Goal: Navigation & Orientation: Find specific page/section

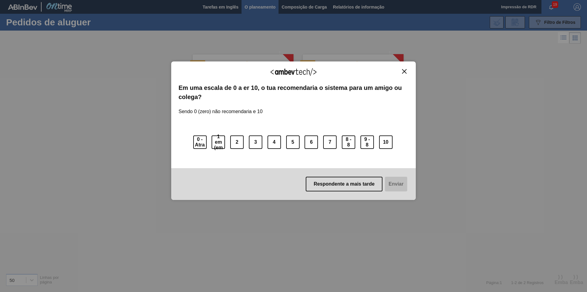
scroll to position [182, 0]
click at [405, 70] on img "Fechar" at bounding box center [404, 71] width 5 height 5
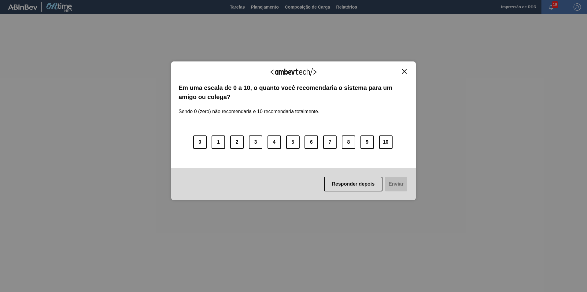
click at [406, 73] on img "Close" at bounding box center [404, 71] width 5 height 5
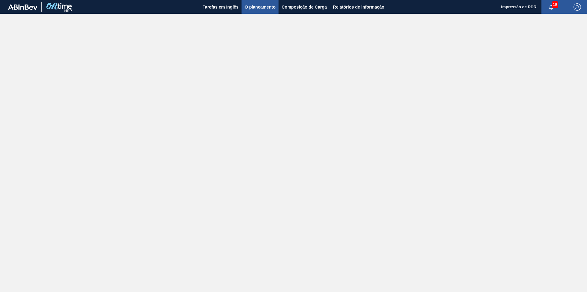
click at [256, 6] on span "O planeamento" at bounding box center [259, 6] width 31 height 7
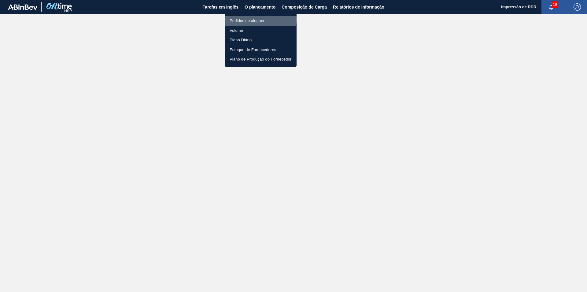
click at [254, 20] on li "Pedidos de aluguer" at bounding box center [261, 21] width 72 height 10
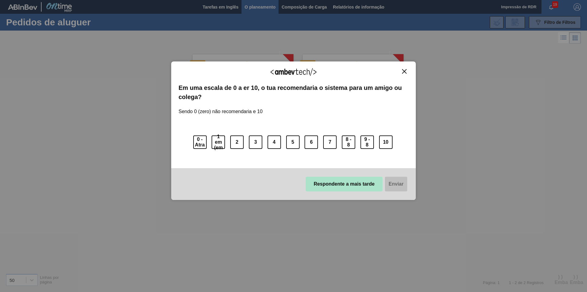
click at [354, 187] on button "Respondente a mais tarde" at bounding box center [344, 184] width 77 height 15
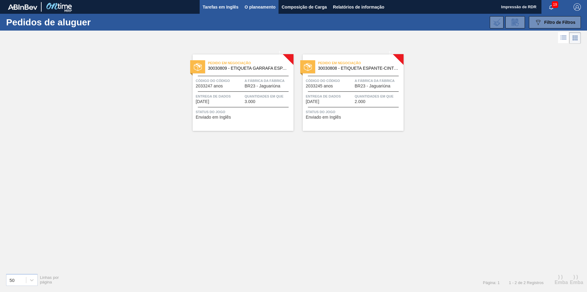
click at [216, 7] on span "Tarefas em Inglês" at bounding box center [221, 6] width 36 height 7
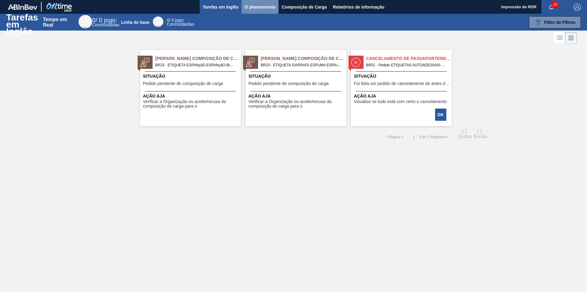
click at [258, 6] on span "O planeamento" at bounding box center [259, 6] width 31 height 7
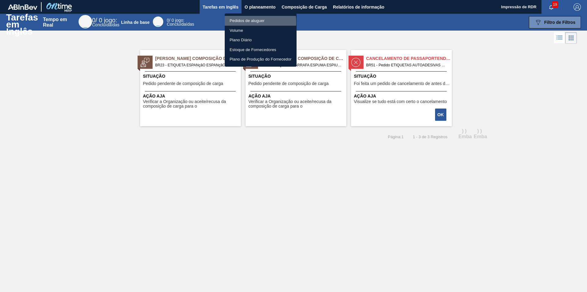
click at [241, 22] on li "Pedidos de aluguer" at bounding box center [261, 21] width 72 height 10
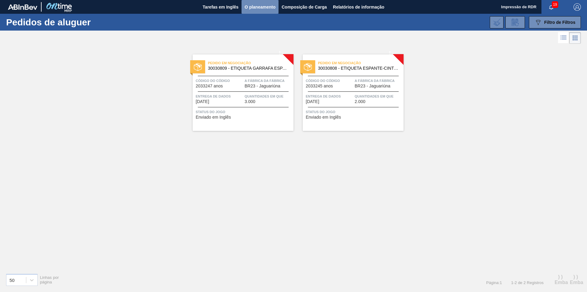
click at [255, 7] on span "O planeamento" at bounding box center [259, 6] width 31 height 7
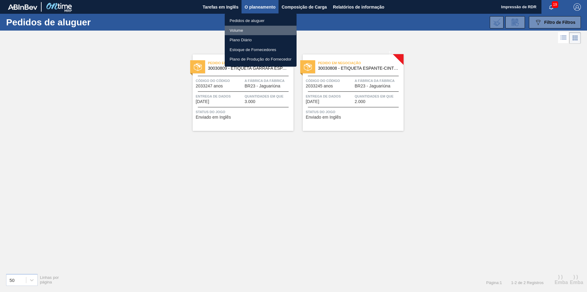
click at [245, 28] on li "Volume" at bounding box center [261, 31] width 72 height 10
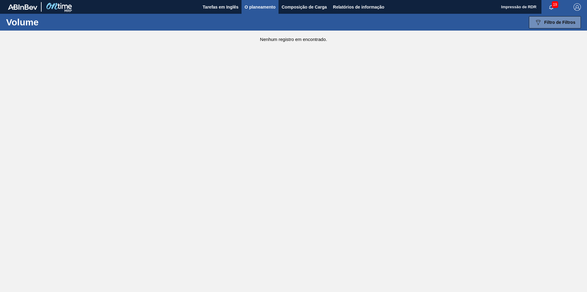
click at [257, 7] on span "O planeamento" at bounding box center [259, 6] width 31 height 7
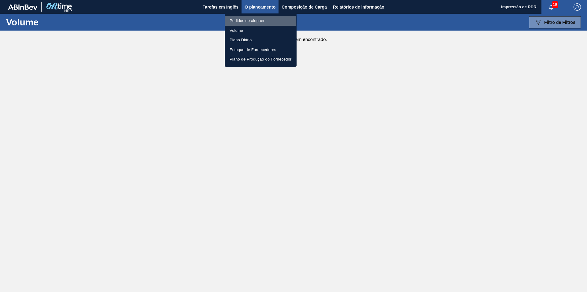
click at [247, 20] on li "Pedidos de aluguer" at bounding box center [261, 21] width 72 height 10
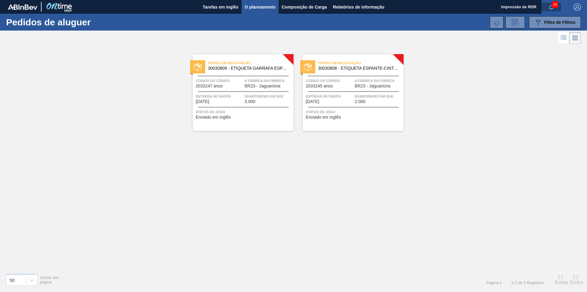
click at [552, 8] on icon "button" at bounding box center [551, 7] width 4 height 4
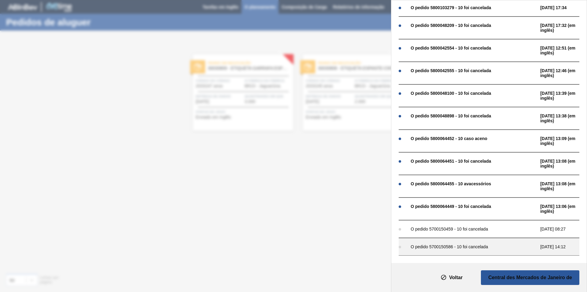
scroll to position [218, 0]
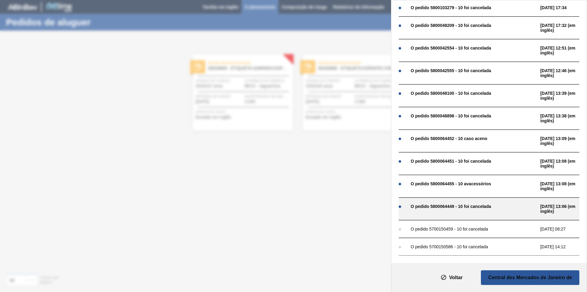
click at [489, 204] on div "O pedido 5800064449 - 10 foi cancelada" at bounding box center [473, 206] width 127 height 5
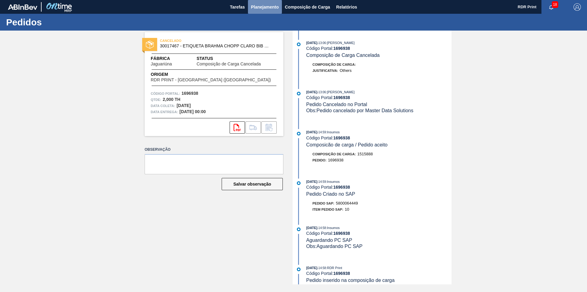
click at [259, 6] on span "Planejamento" at bounding box center [265, 6] width 28 height 7
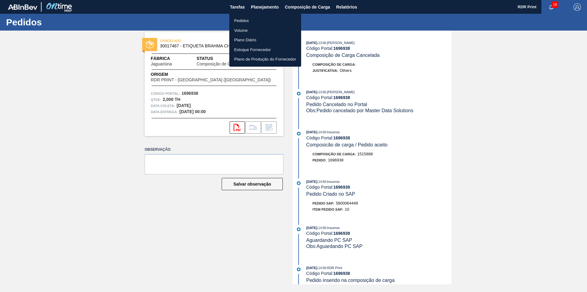
click at [552, 8] on div at bounding box center [293, 146] width 587 height 292
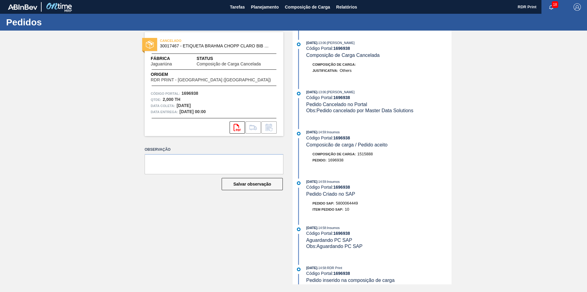
click at [552, 3] on span "18" at bounding box center [555, 4] width 6 height 7
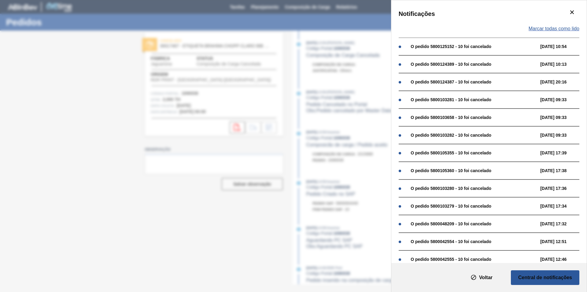
click at [548, 28] on span "Marcar todas como lido" at bounding box center [553, 29] width 51 height 6
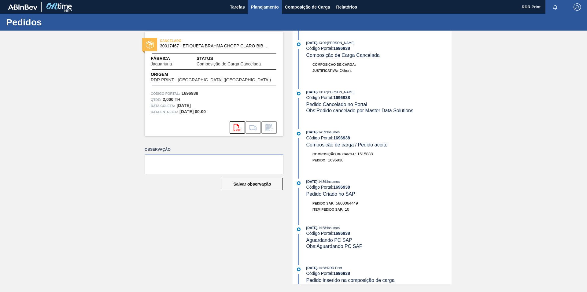
click at [265, 6] on span "Planejamento" at bounding box center [265, 6] width 28 height 7
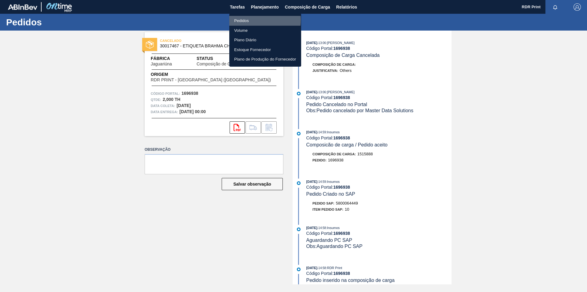
click at [243, 20] on li "Pedidos" at bounding box center [265, 21] width 72 height 10
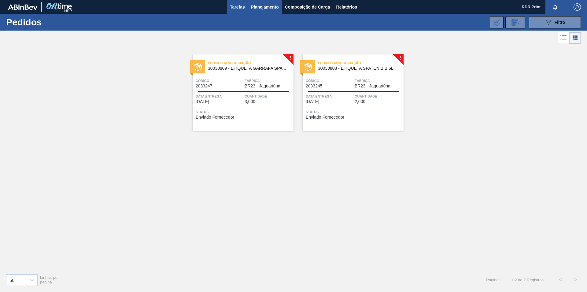
click at [237, 6] on span "Tarefas" at bounding box center [237, 6] width 15 height 7
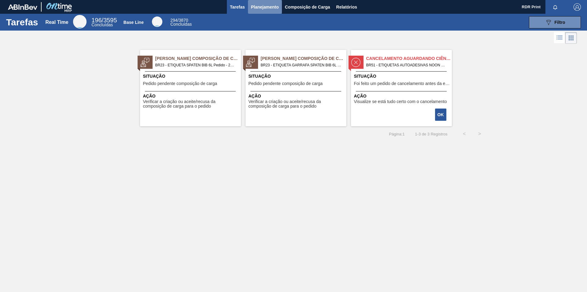
click at [262, 5] on span "Planejamento" at bounding box center [265, 6] width 28 height 7
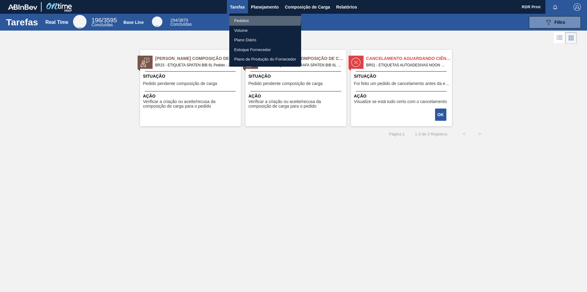
click at [242, 17] on li "Pedidos" at bounding box center [265, 21] width 72 height 10
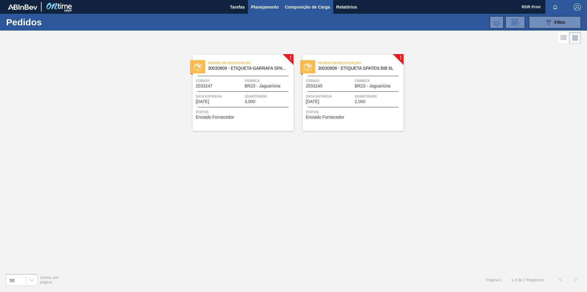
click at [309, 6] on span "Composição de Carga" at bounding box center [307, 6] width 45 height 7
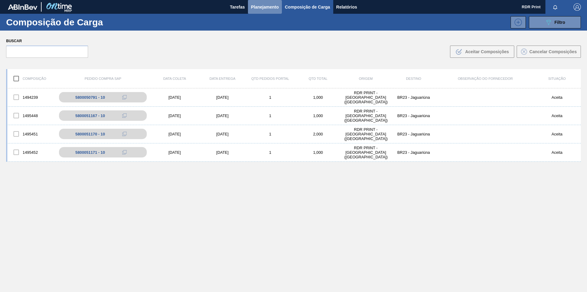
click at [259, 7] on span "Planejamento" at bounding box center [265, 6] width 28 height 7
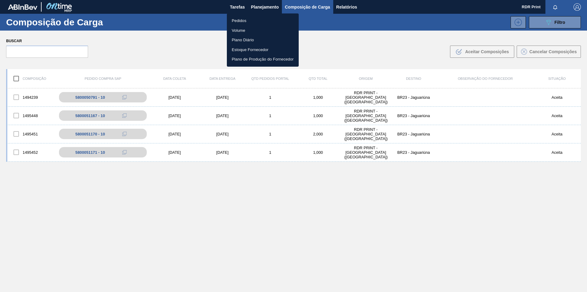
click at [240, 19] on li "Pedidos" at bounding box center [263, 21] width 72 height 10
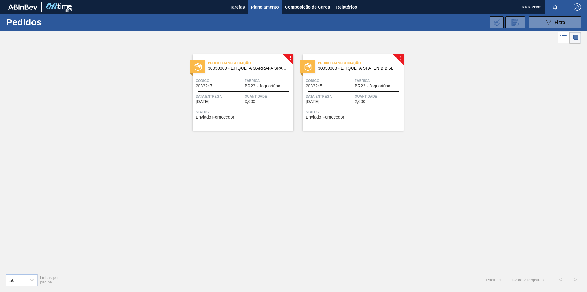
click at [156, 160] on div "! Pedido em Negociação 30030809 - ETIQUETA GARRAFA SPATEN BIB 6L Código 2033247…" at bounding box center [293, 156] width 587 height 223
